Goal: Transaction & Acquisition: Purchase product/service

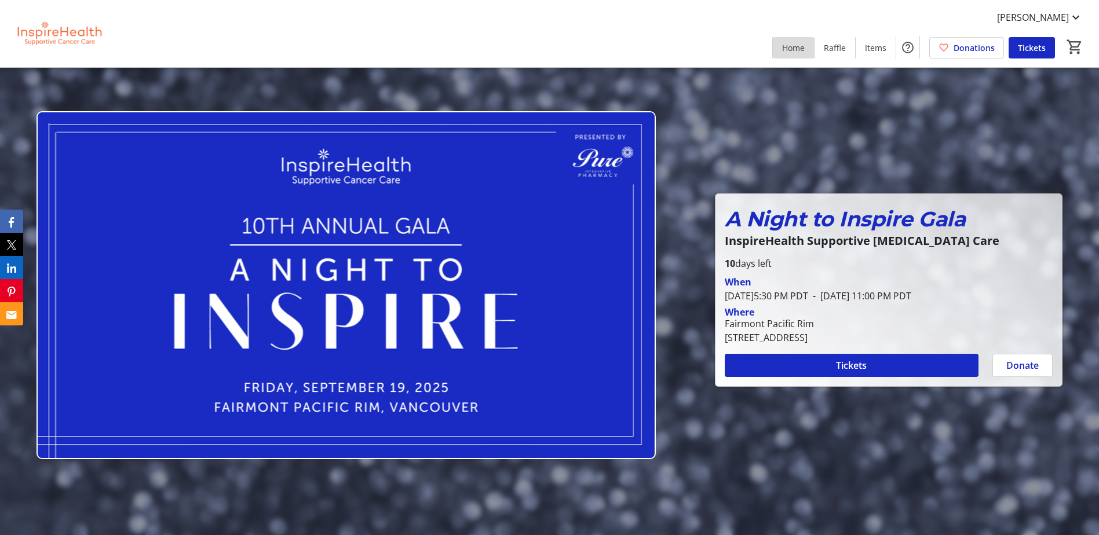
click at [800, 52] on span "Home" at bounding box center [793, 48] width 23 height 12
click at [796, 49] on span "Home" at bounding box center [793, 48] width 23 height 12
click at [789, 52] on span "Home" at bounding box center [793, 48] width 23 height 12
click at [961, 367] on span at bounding box center [851, 366] width 254 height 28
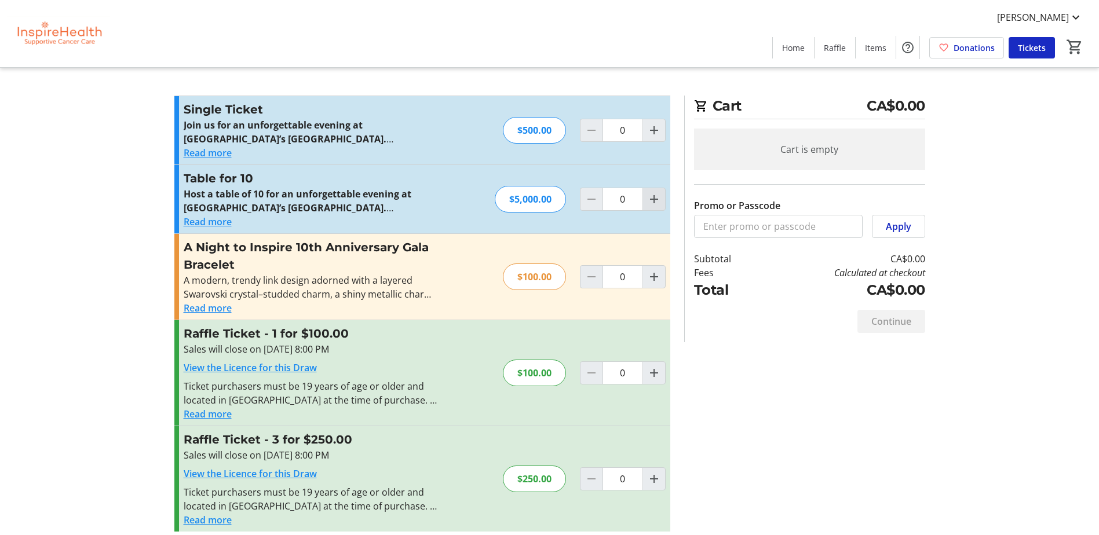
click at [654, 202] on mat-icon "Increment by one" at bounding box center [654, 199] width 14 height 14
type input "1"
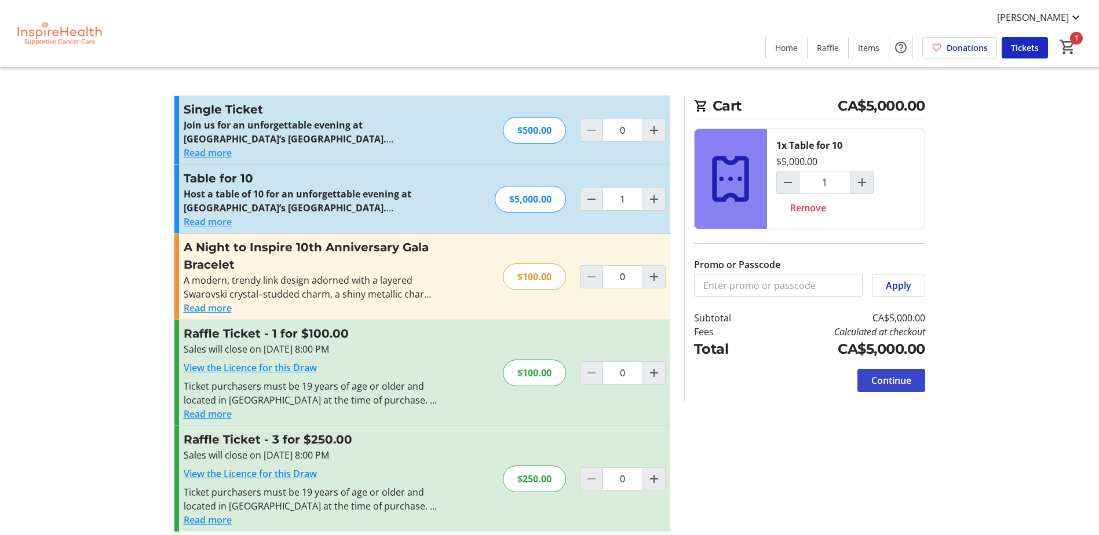
click at [893, 378] on span "Continue" at bounding box center [891, 381] width 40 height 14
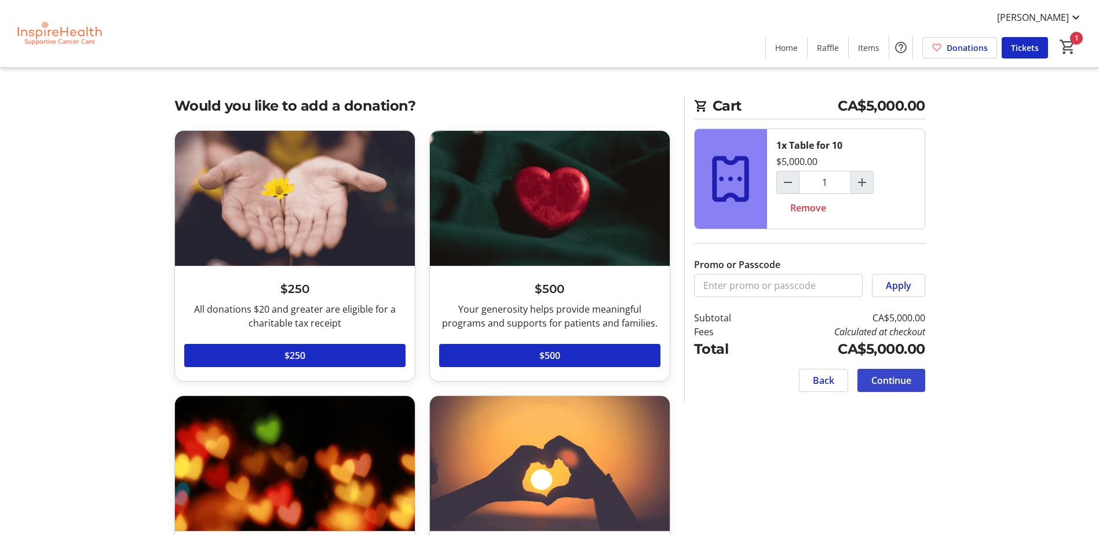
click at [893, 379] on span "Continue" at bounding box center [891, 381] width 40 height 14
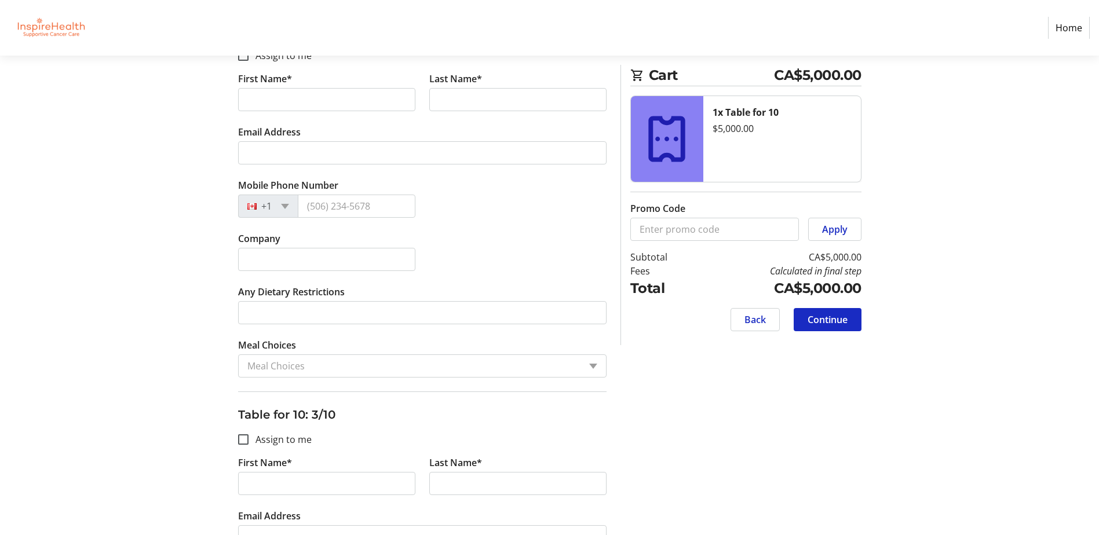
scroll to position [521, 0]
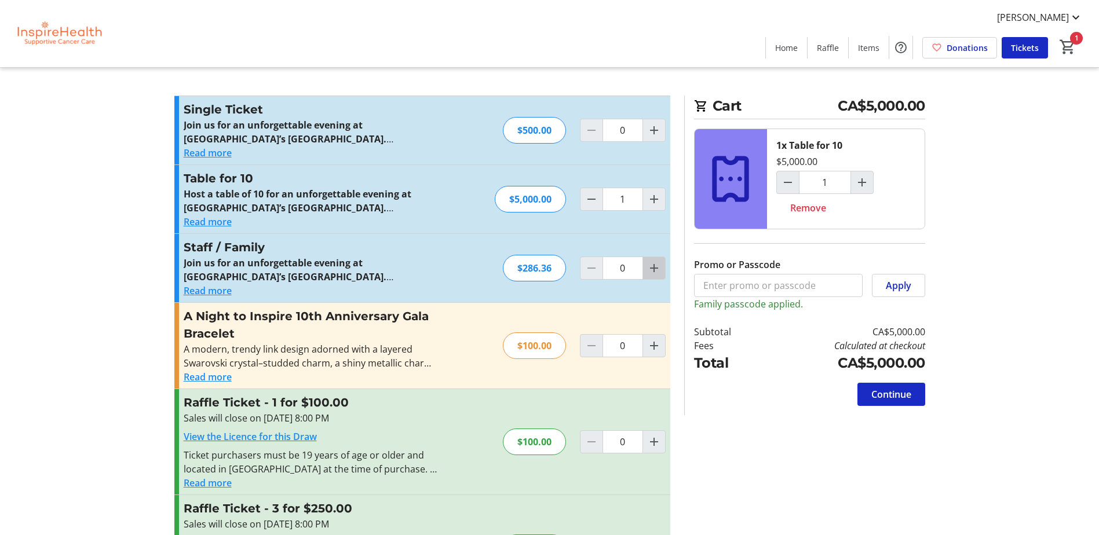
click at [651, 269] on mat-icon "Increment by one" at bounding box center [654, 268] width 14 height 14
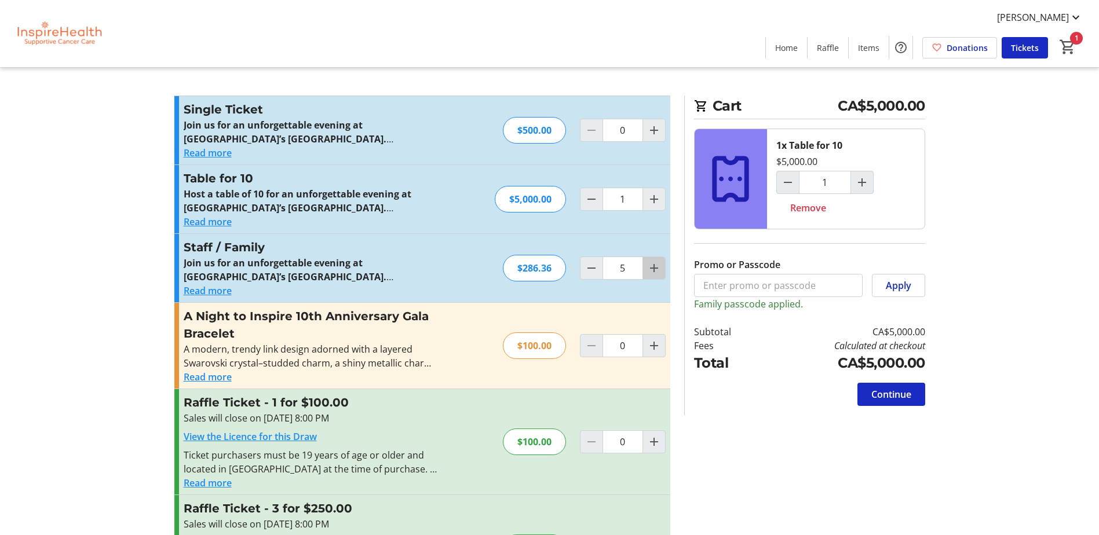
click at [651, 269] on mat-icon "Increment by one" at bounding box center [654, 268] width 14 height 14
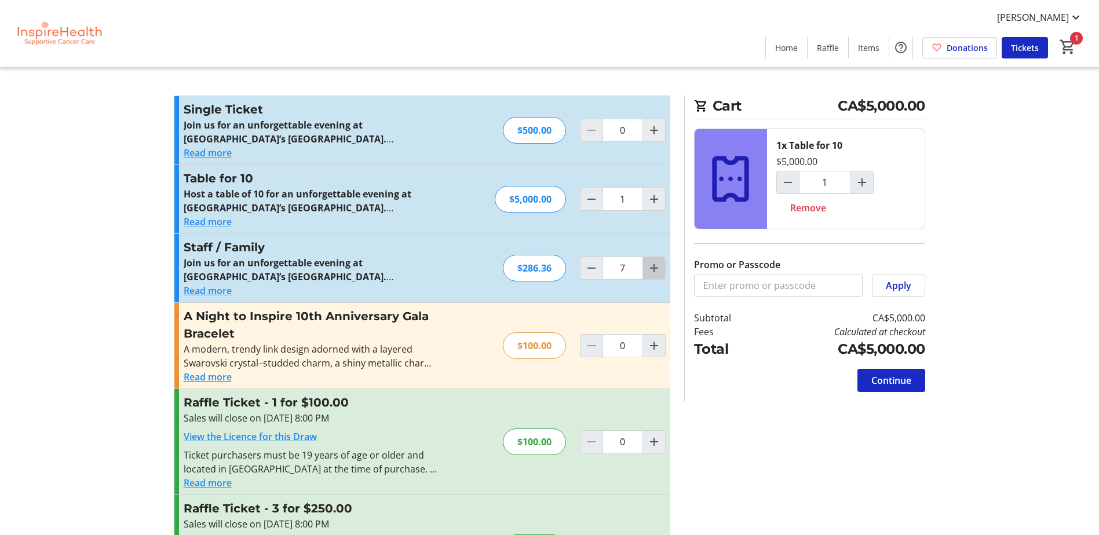
click at [651, 269] on mat-icon "Increment by one" at bounding box center [654, 268] width 14 height 14
type input "10"
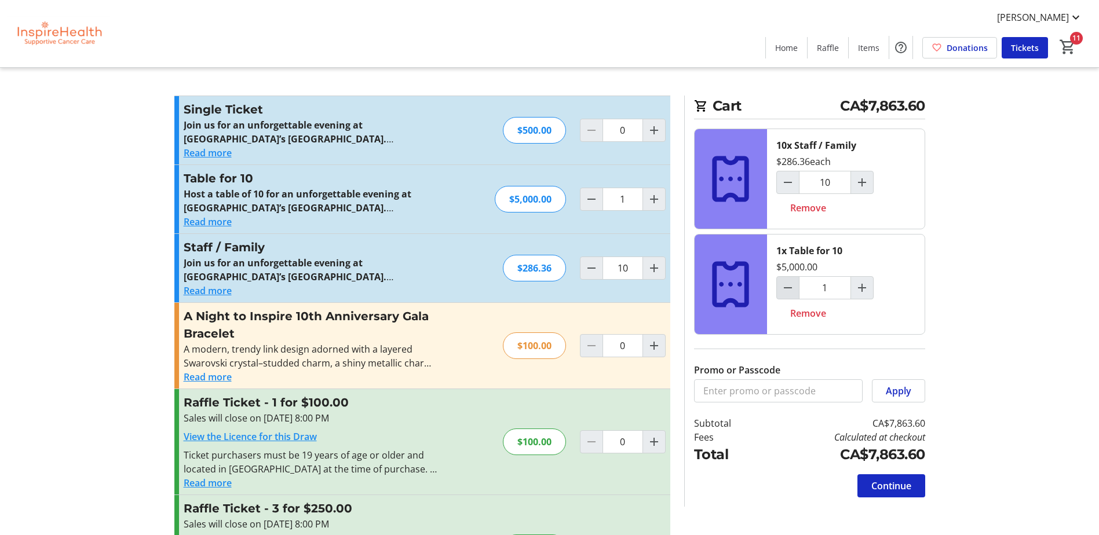
click at [781, 292] on mat-icon "Decrement by one" at bounding box center [788, 288] width 14 height 14
type input "0"
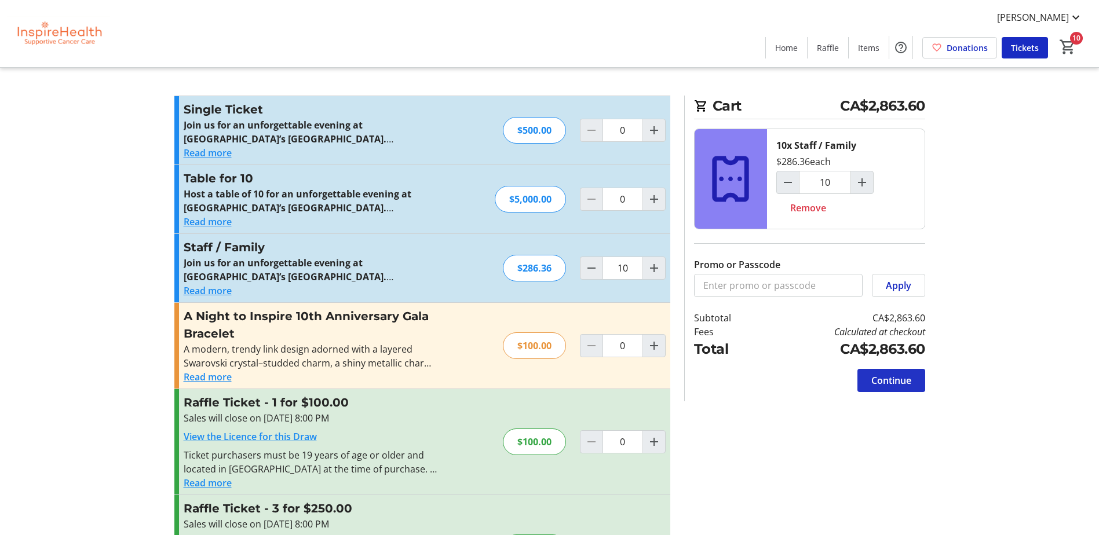
click at [875, 379] on span "Continue" at bounding box center [891, 381] width 40 height 14
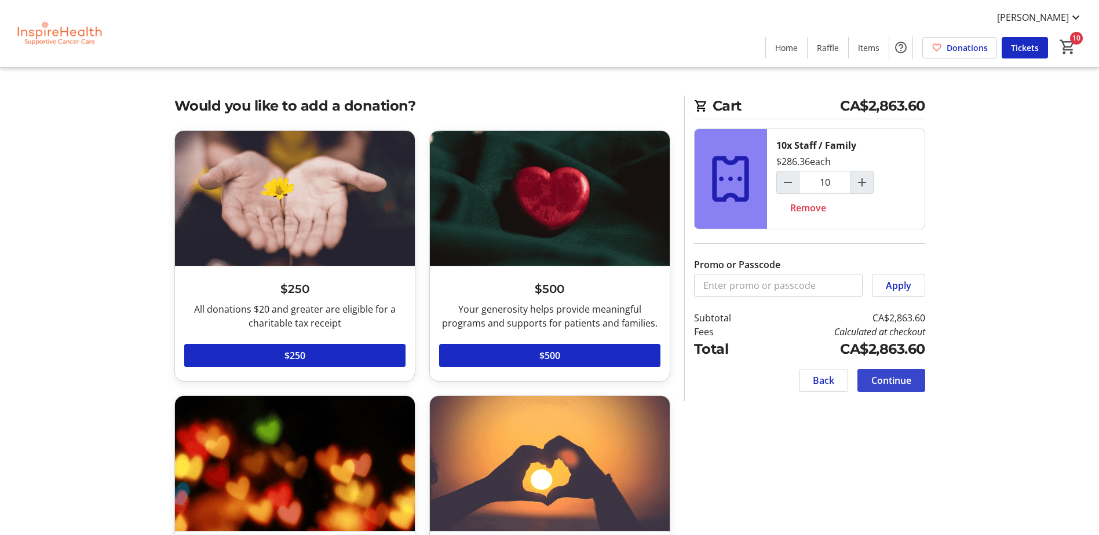
click at [875, 379] on span "Continue" at bounding box center [891, 381] width 40 height 14
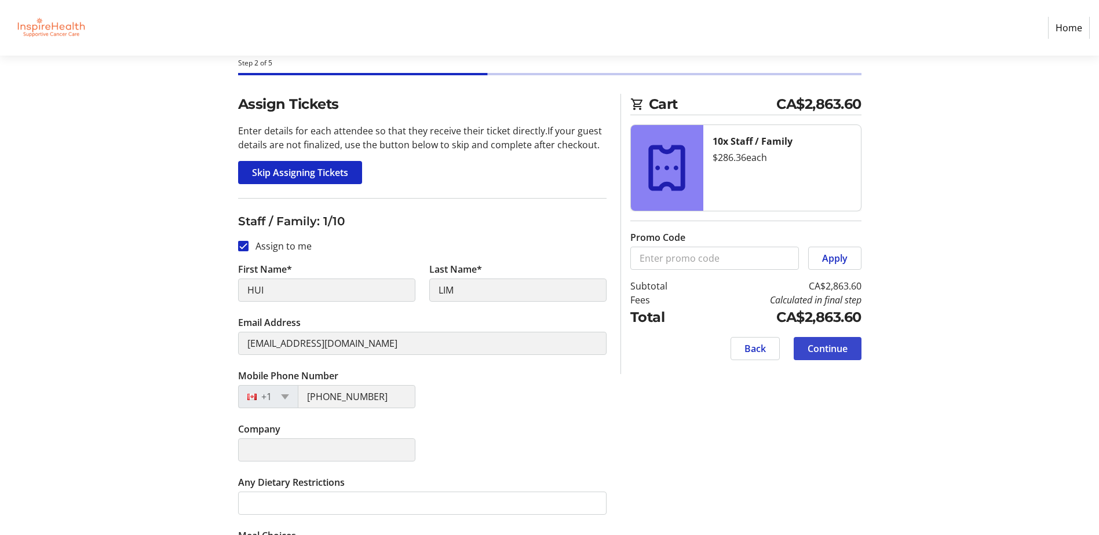
click at [838, 351] on span "Continue" at bounding box center [827, 349] width 40 height 14
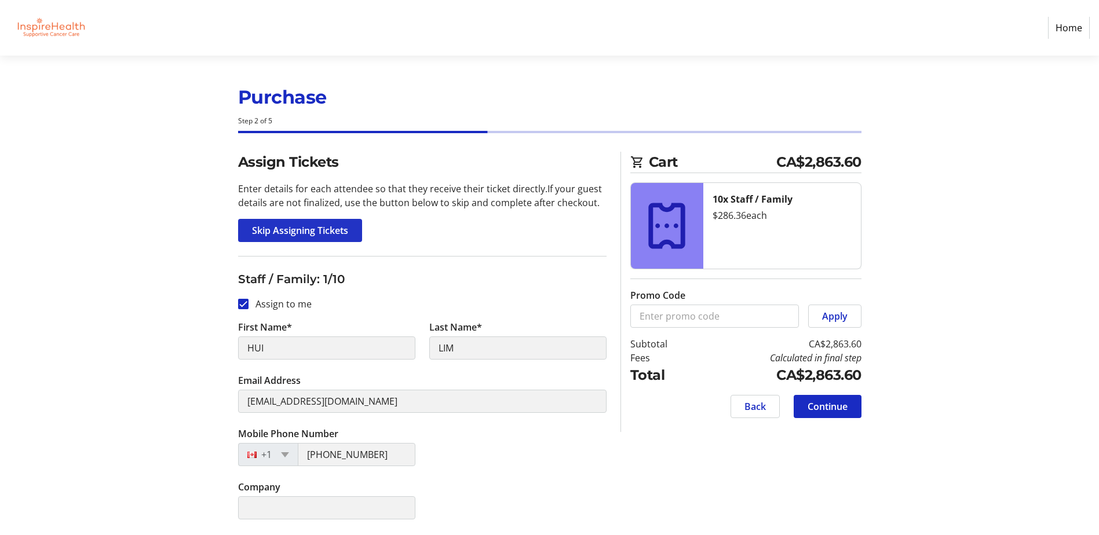
click at [338, 228] on span "Skip Assigning Tickets" at bounding box center [300, 231] width 96 height 14
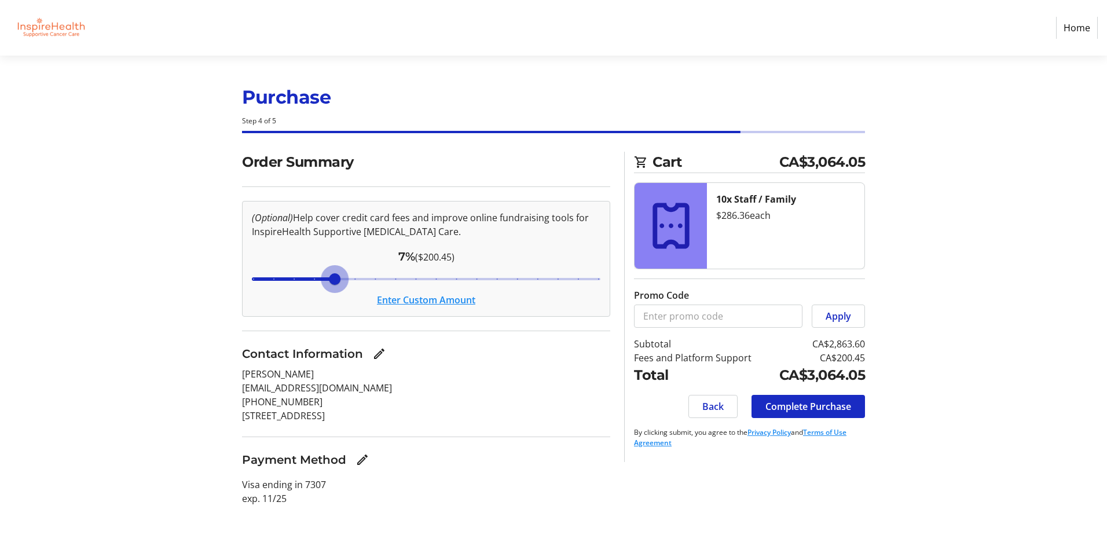
drag, startPoint x: 331, startPoint y: 280, endPoint x: 339, endPoint y: 286, distance: 10.0
click at [339, 286] on input "Cover fees percentage" at bounding box center [426, 278] width 373 height 25
drag, startPoint x: 337, startPoint y: 280, endPoint x: 263, endPoint y: 272, distance: 74.5
type input "3"
click at [263, 272] on input "Cover fees percentage" at bounding box center [426, 278] width 373 height 25
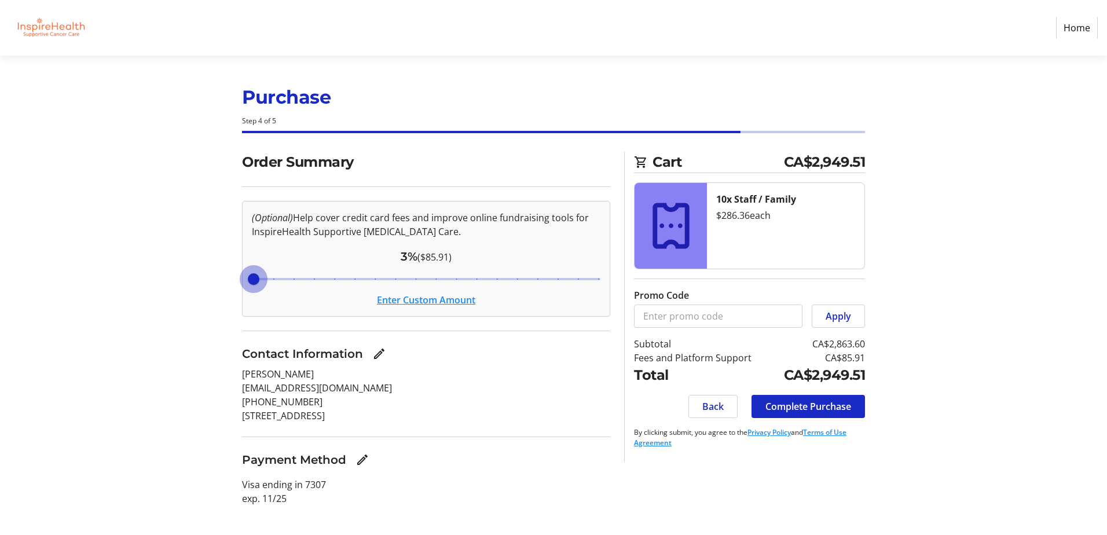
drag, startPoint x: 255, startPoint y: 275, endPoint x: 248, endPoint y: 276, distance: 7.6
click at [248, 276] on input "Cover fees percentage" at bounding box center [426, 278] width 373 height 25
click at [405, 299] on button "Enter Custom Amount" at bounding box center [426, 300] width 98 height 14
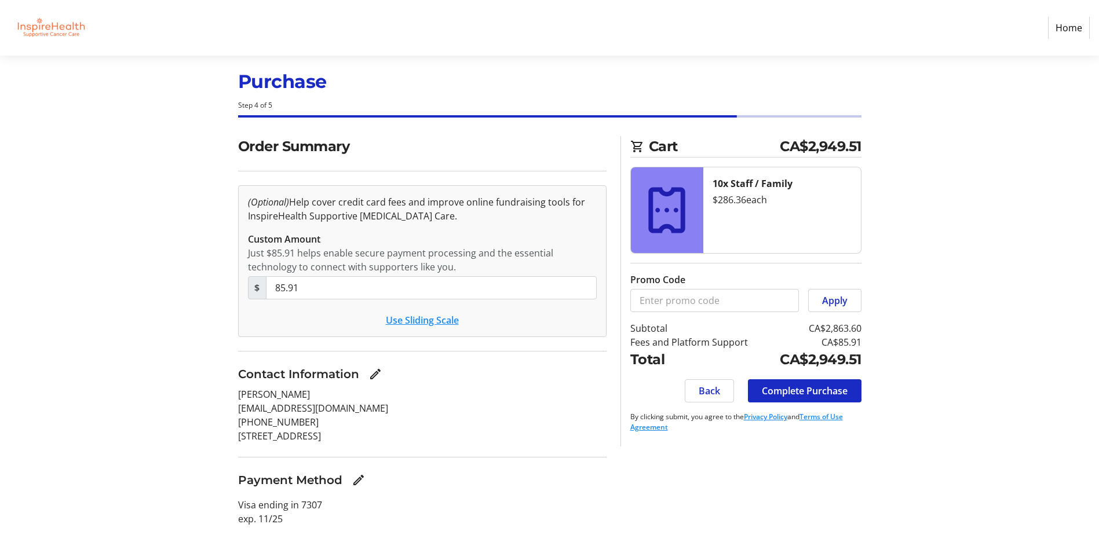
scroll to position [20, 0]
